Goal: Information Seeking & Learning: Learn about a topic

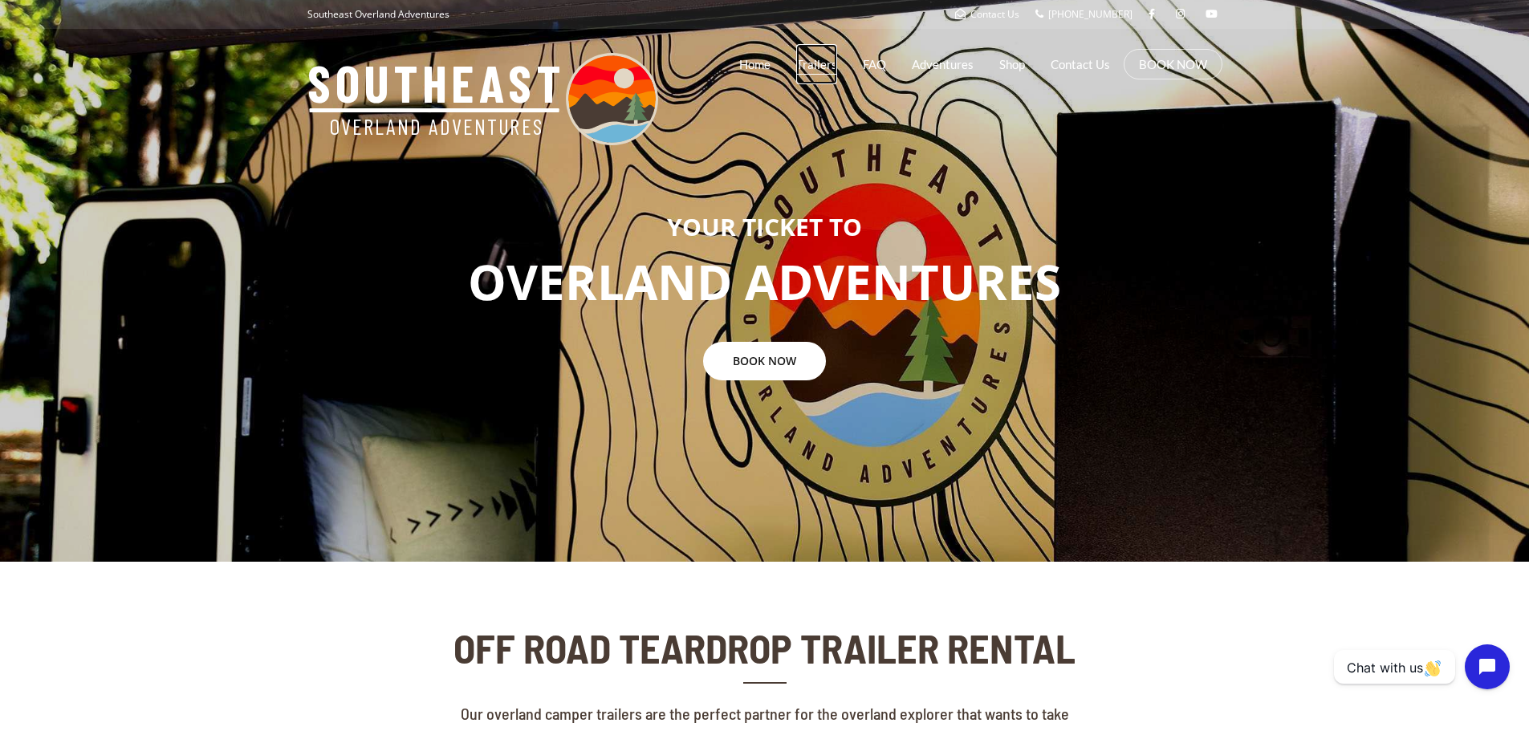
click at [816, 59] on link "Trailers" at bounding box center [816, 64] width 41 height 40
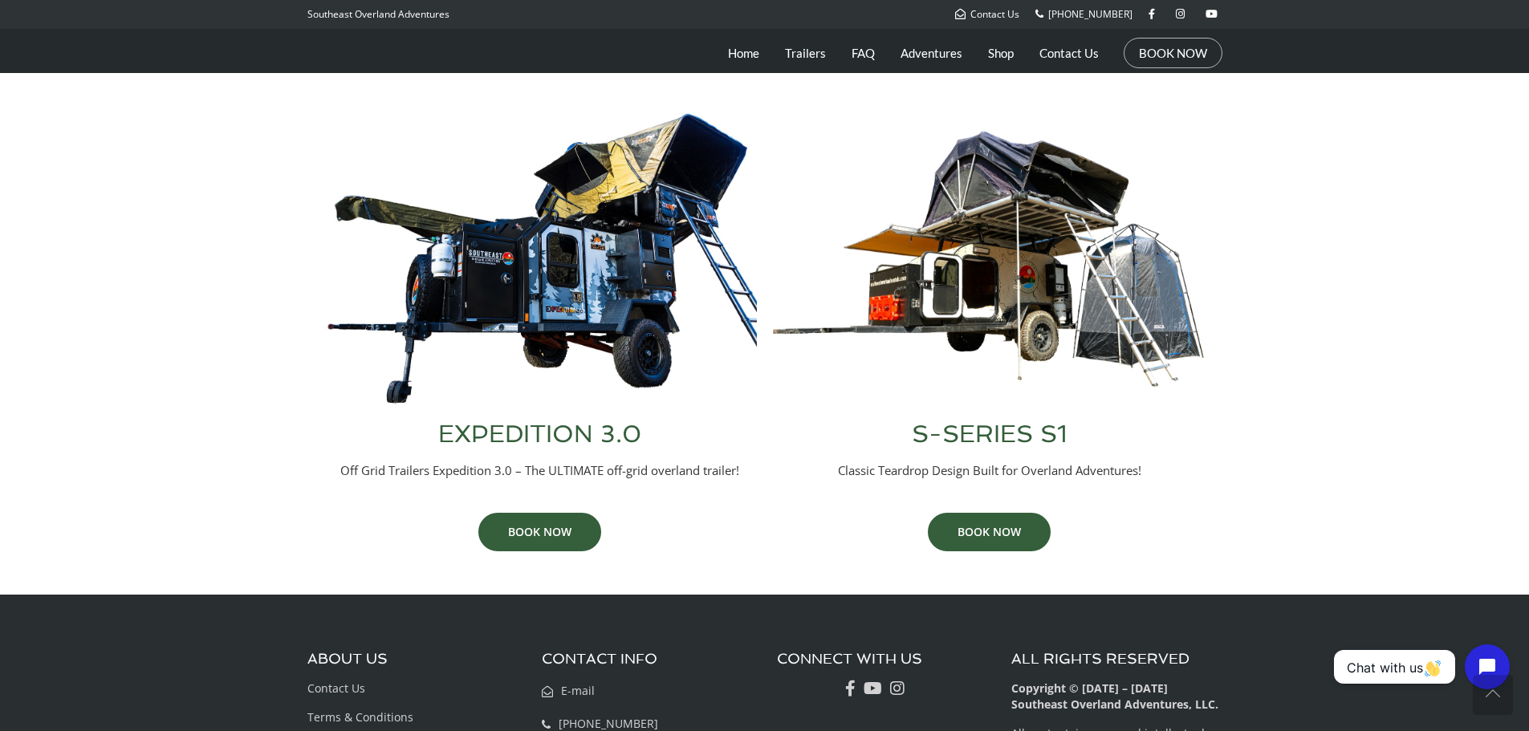
scroll to position [642, 0]
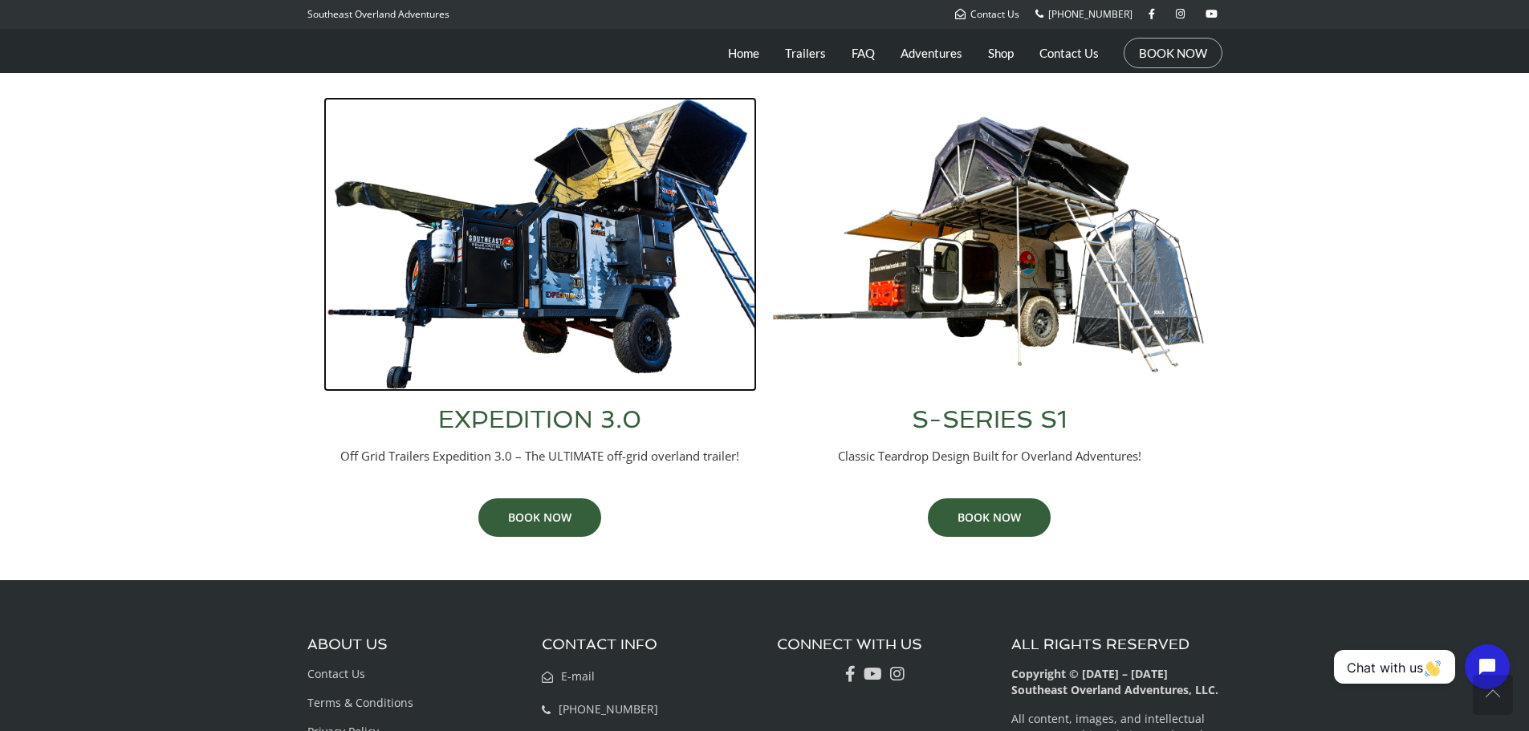
click at [454, 302] on img at bounding box center [541, 244] width 434 height 295
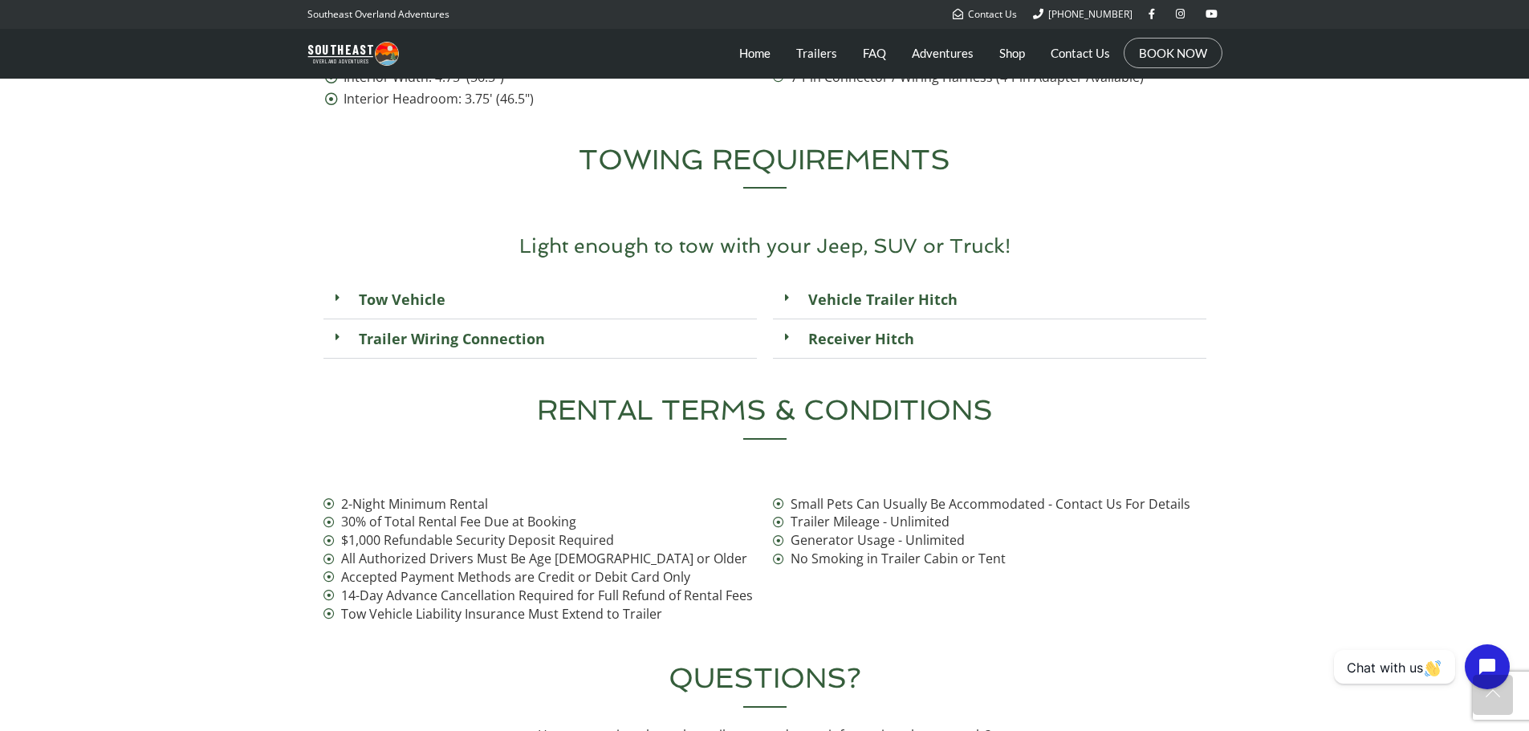
scroll to position [5860, 0]
click at [890, 275] on link "Vehicle Trailer Hitch" at bounding box center [882, 296] width 173 height 43
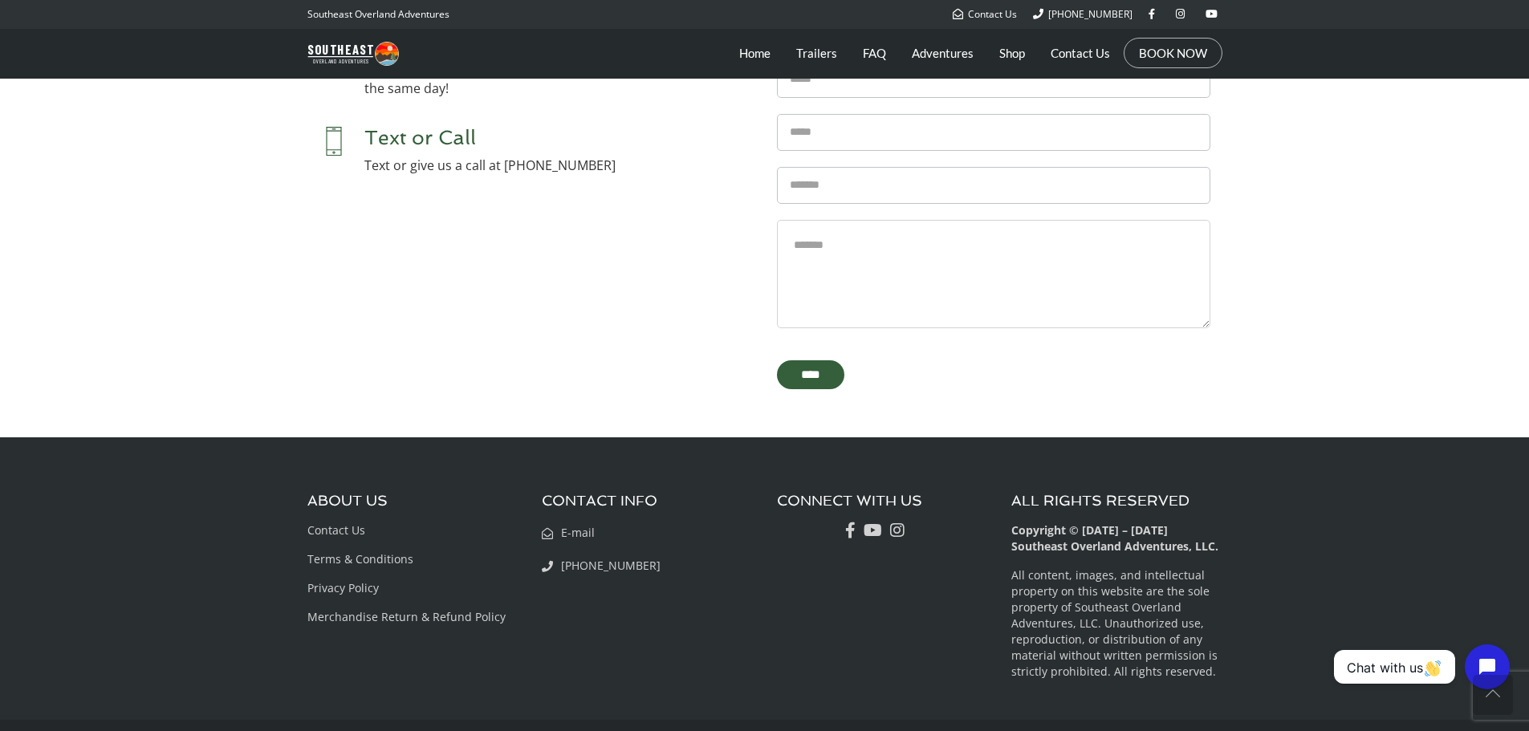
scroll to position [6997, 0]
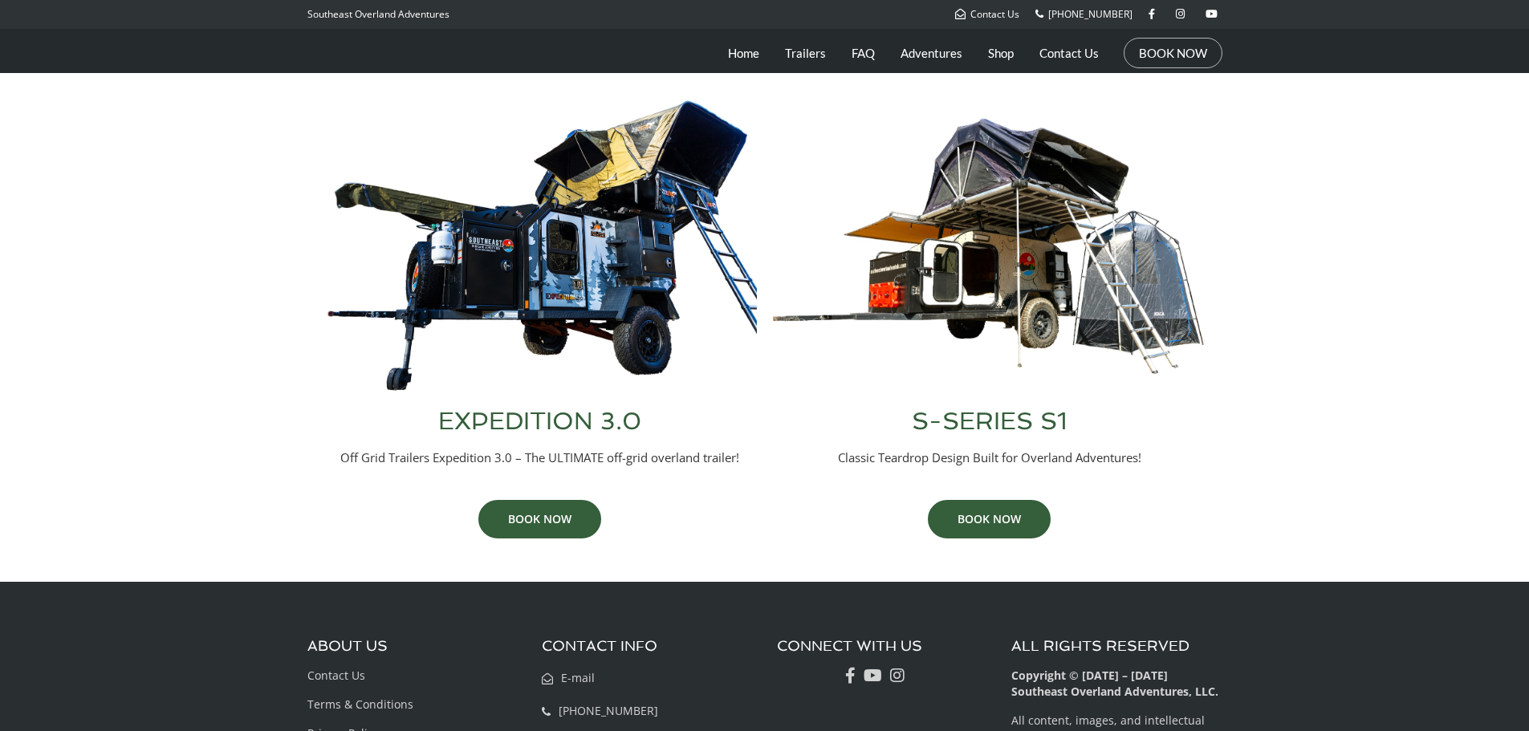
scroll to position [642, 0]
